Goal: Connect with others

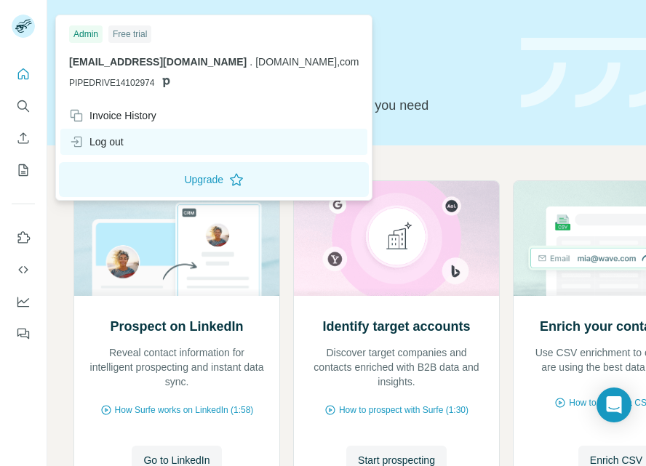
click at [163, 146] on div "Log out" at bounding box center [213, 142] width 307 height 26
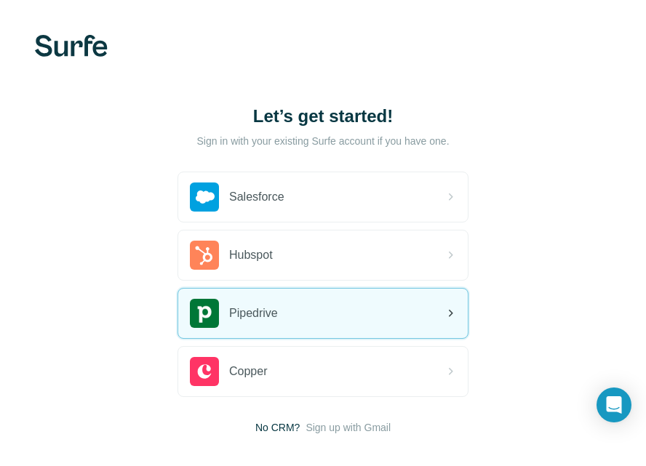
click at [311, 315] on div "Pipedrive" at bounding box center [323, 313] width 290 height 49
